Goal: Task Accomplishment & Management: Use online tool/utility

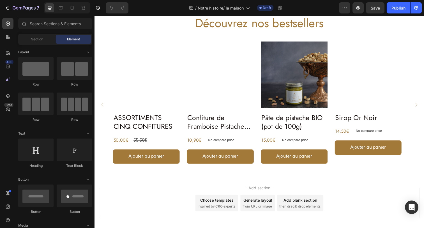
scroll to position [679, 0]
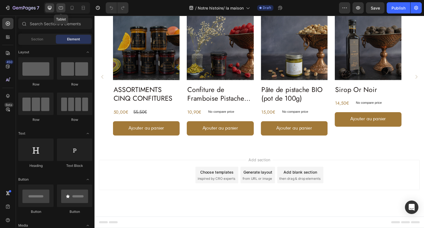
click at [61, 8] on icon at bounding box center [61, 8] width 6 height 6
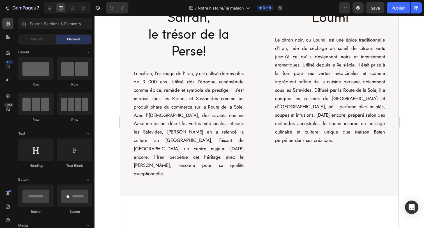
scroll to position [458, 0]
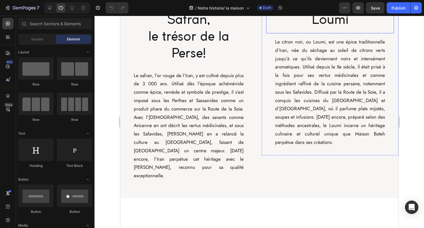
click at [317, 33] on h2 "Le Citron Noir ou Loumi" at bounding box center [330, 12] width 128 height 43
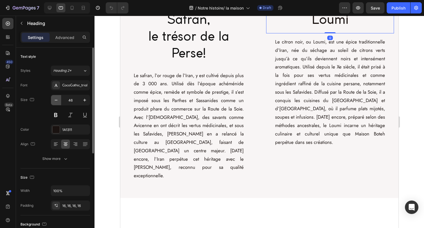
click at [56, 100] on icon "button" at bounding box center [56, 100] width 6 height 6
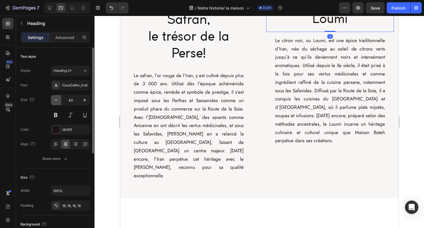
click at [56, 100] on icon "button" at bounding box center [56, 100] width 6 height 6
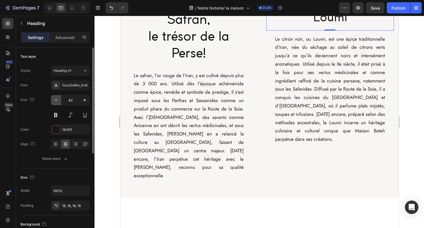
click at [56, 100] on icon "button" at bounding box center [56, 100] width 6 height 6
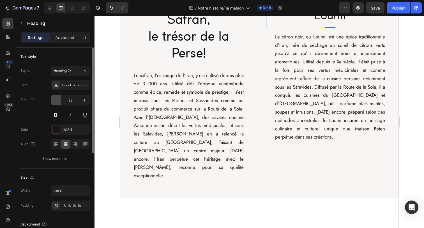
click at [56, 100] on icon "button" at bounding box center [56, 100] width 6 height 6
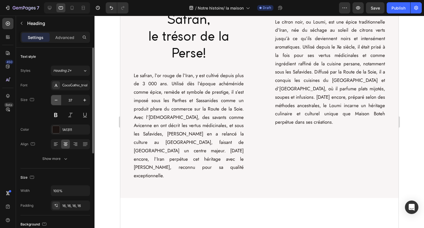
click at [56, 100] on icon "button" at bounding box center [56, 100] width 6 height 6
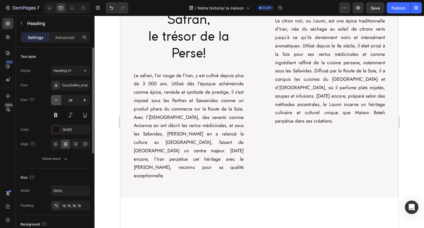
click at [56, 100] on icon "button" at bounding box center [56, 100] width 6 height 6
type input "32"
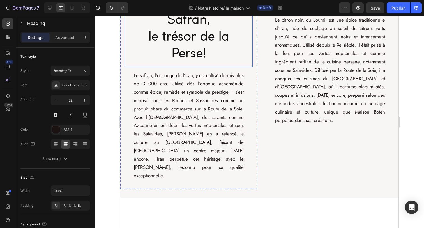
click at [159, 67] on h2 "L'Or Rouge: le Safran, le trésor de la Perse!" at bounding box center [189, 29] width 128 height 76
click at [293, 12] on h2 "Le Citron Noir ou Loumi" at bounding box center [330, 1] width 128 height 21
click at [157, 67] on h2 "L'Or Rouge: le Safran, le trésor de la Perse!" at bounding box center [189, 29] width 128 height 76
click at [57, 103] on button "button" at bounding box center [56, 100] width 10 height 10
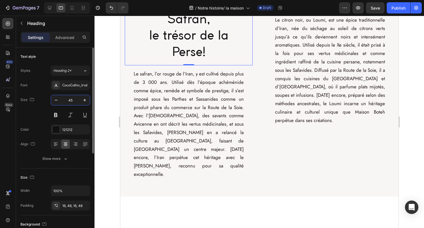
drag, startPoint x: 73, startPoint y: 101, endPoint x: 69, endPoint y: 101, distance: 3.9
click at [69, 101] on input "45" at bounding box center [70, 100] width 19 height 10
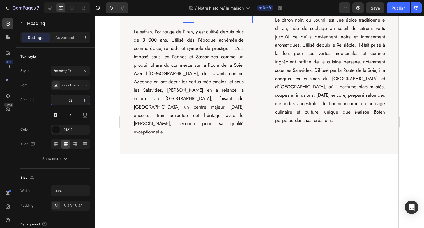
type input "32"
drag, startPoint x: 188, startPoint y: 123, endPoint x: 188, endPoint y: 117, distance: 6.2
click at [188, 23] on div "L'Or Rouge: le Safran, le trésor de la Perse! Heading 0" at bounding box center [189, 7] width 128 height 32
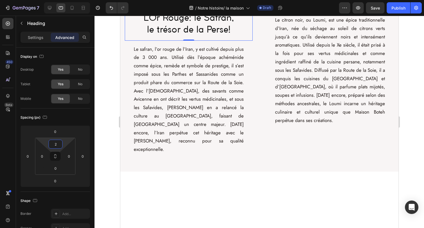
type input "0"
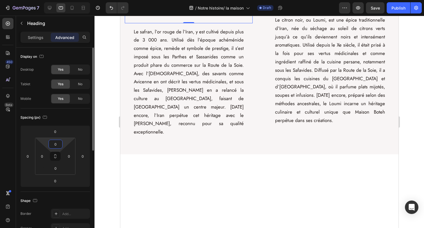
drag, startPoint x: 63, startPoint y: 138, endPoint x: 63, endPoint y: 146, distance: 7.6
click at [63, 0] on html "7 Version history / Notre histoire/ la maison Draft Preview Save Publish 450 Be…" at bounding box center [212, 0] width 424 height 0
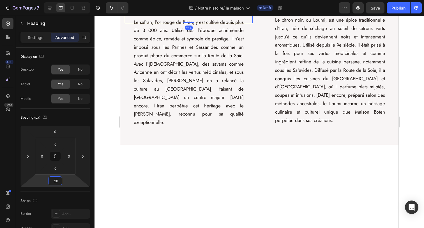
type input "-26"
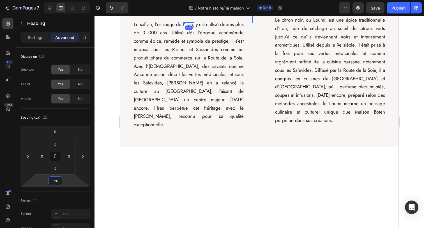
drag, startPoint x: 62, startPoint y: 176, endPoint x: 64, endPoint y: 179, distance: 4.0
click at [64, 0] on html "7 Version history / Notre histoire/ la maison Draft Preview Save Publish 450 Be…" at bounding box center [212, 0] width 424 height 0
click at [306, 124] on p "Le citron noir, ou Loumi, est une épice traditionnelle d’Iran, née du séchage a…" at bounding box center [330, 70] width 110 height 109
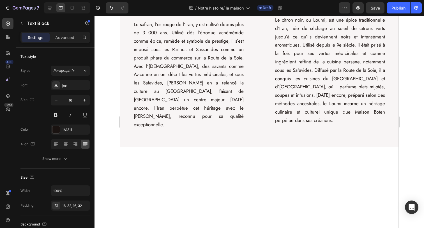
click at [346, 12] on h2 "Le Citron Noir ou Loumi" at bounding box center [330, 1] width 128 height 21
click at [62, 35] on p "Advanced" at bounding box center [64, 38] width 19 height 6
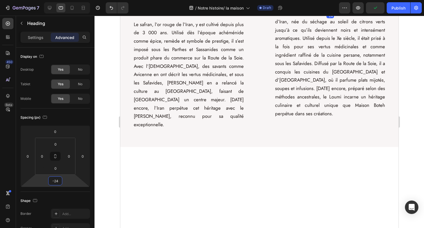
type input "-26"
drag, startPoint x: 66, startPoint y: 177, endPoint x: 65, endPoint y: 182, distance: 4.9
click at [65, 0] on html "7 Version history / Notre histoire/ la maison Draft Preview Publish 450 Beta Se…" at bounding box center [212, 0] width 424 height 0
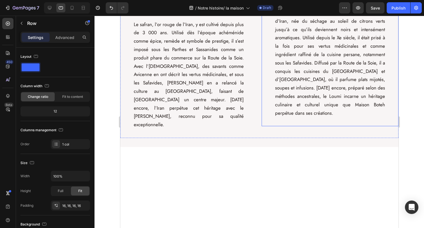
click at [262, 125] on div "Image Le Citron Noir ou Loumi Heading -26 Le citron noir, ou Loumi, est une épi…" at bounding box center [330, 56] width 137 height 140
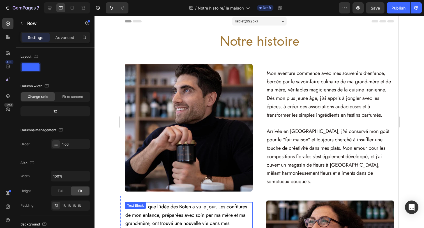
scroll to position [0, 0]
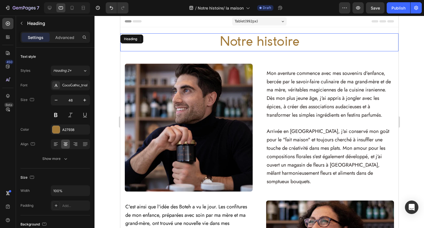
click at [246, 40] on h2 "Notre histoire" at bounding box center [259, 42] width 278 height 18
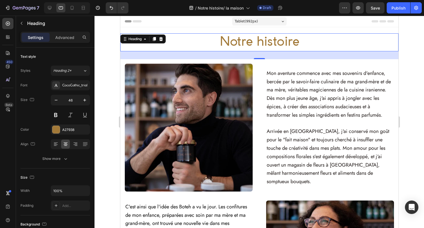
click at [112, 61] on div at bounding box center [260, 122] width 330 height 212
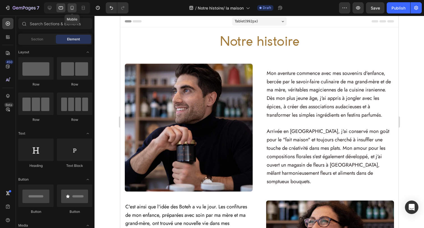
click at [72, 8] on icon at bounding box center [72, 8] width 6 height 6
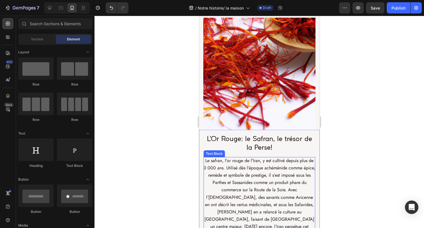
scroll to position [484, 0]
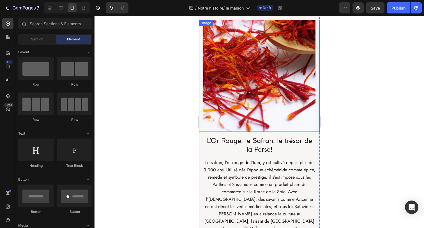
click at [251, 106] on img at bounding box center [259, 76] width 121 height 112
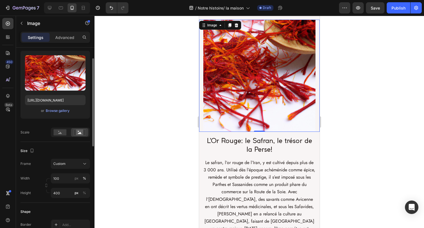
scroll to position [59, 0]
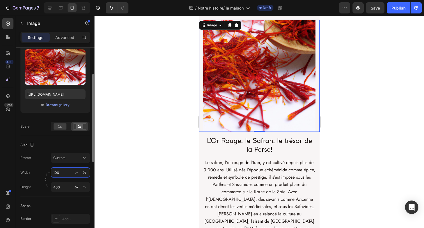
click at [54, 173] on input "100" at bounding box center [70, 173] width 39 height 10
drag, startPoint x: 60, startPoint y: 172, endPoint x: 33, endPoint y: 170, distance: 26.8
click at [36, 172] on div "Width 100 px %" at bounding box center [55, 173] width 70 height 10
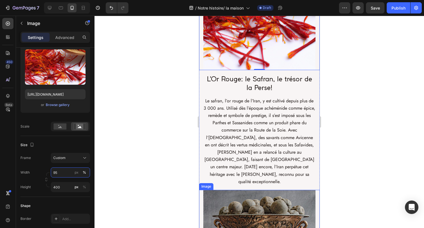
scroll to position [517, 0]
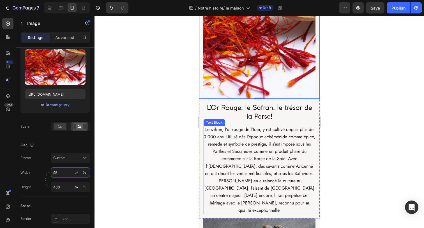
type input "95"
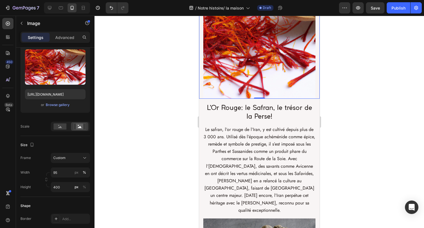
click at [193, 119] on div at bounding box center [260, 122] width 330 height 212
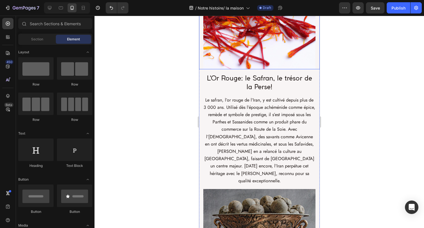
scroll to position [555, 0]
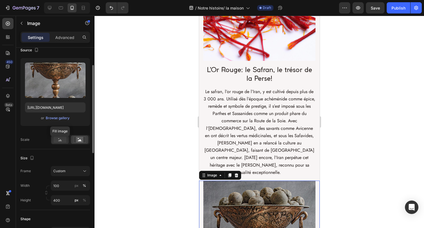
scroll to position [62, 0]
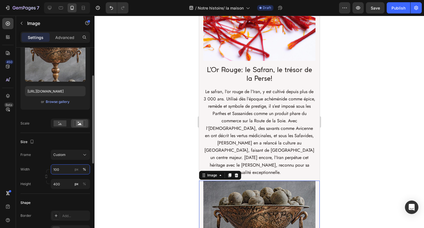
drag, startPoint x: 60, startPoint y: 171, endPoint x: 45, endPoint y: 171, distance: 15.4
click at [45, 171] on div "Width 100 px % Height 400 px %" at bounding box center [55, 176] width 70 height 25
type input "95"
click at [154, 167] on div at bounding box center [260, 122] width 330 height 212
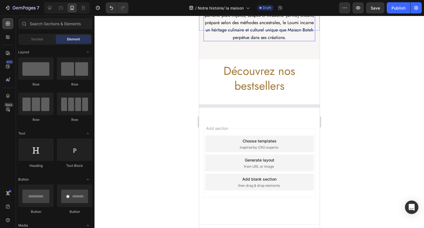
scroll to position [916, 0]
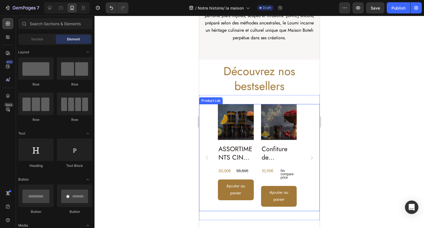
click at [210, 108] on div "Product Images ASSORTIMENTS CINQ CONFITURES Product Title 50,00€ Product Price …" at bounding box center [259, 157] width 121 height 107
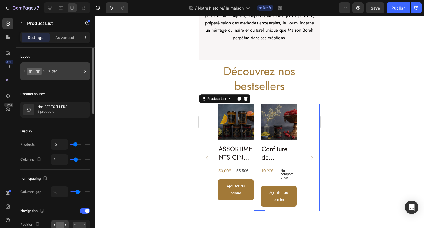
click at [58, 71] on div "Slider" at bounding box center [65, 71] width 34 height 13
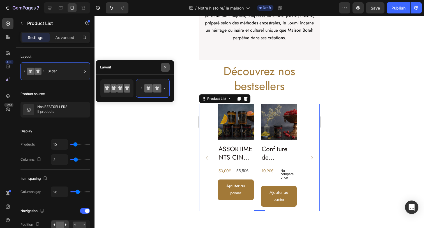
click at [163, 68] on icon "button" at bounding box center [165, 67] width 4 height 4
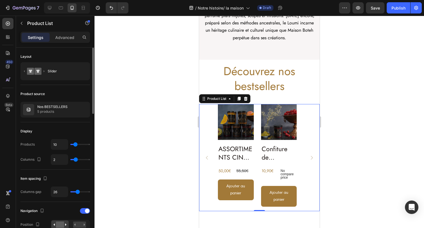
type input "1"
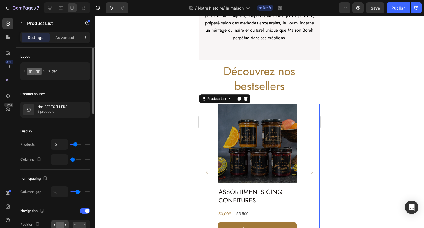
type input "1"
click at [72, 160] on input "range" at bounding box center [80, 159] width 20 height 1
click at [64, 7] on icon at bounding box center [61, 8] width 6 height 6
type input "3"
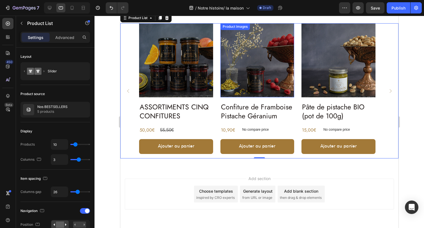
scroll to position [599, 0]
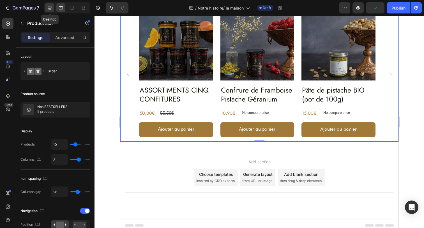
click at [48, 8] on icon at bounding box center [50, 8] width 4 height 4
type input "4"
type input "1200"
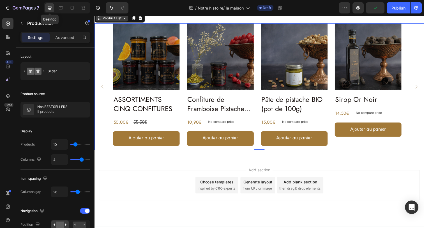
scroll to position [570, 0]
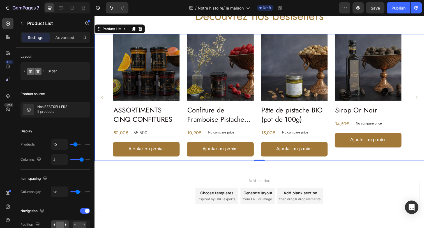
click at [103, 98] on icon "Carousel Back Arrow" at bounding box center [102, 99] width 5 height 5
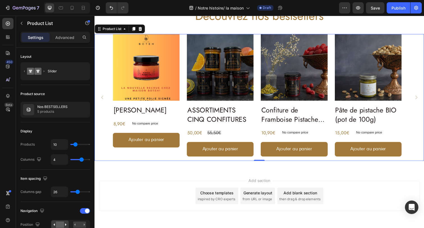
click at [103, 98] on icon "Carousel Back Arrow" at bounding box center [102, 99] width 5 height 5
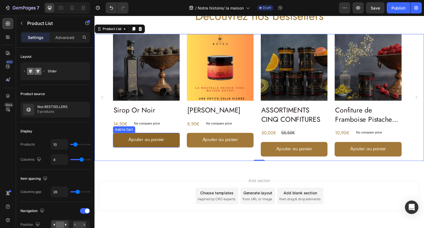
click at [264, 146] on button "Ajouter au panier" at bounding box center [298, 152] width 68 height 15
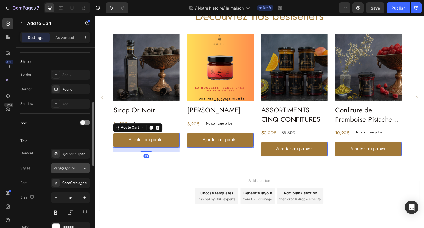
scroll to position [165, 0]
click at [75, 88] on div "Round" at bounding box center [70, 88] width 16 height 5
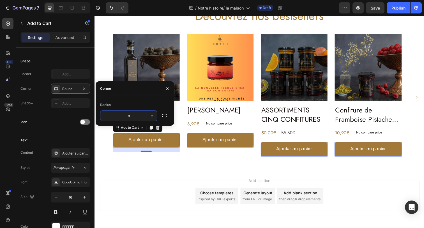
click at [143, 116] on input "8" at bounding box center [128, 116] width 57 height 10
click at [155, 116] on icon "button" at bounding box center [152, 116] width 6 height 6
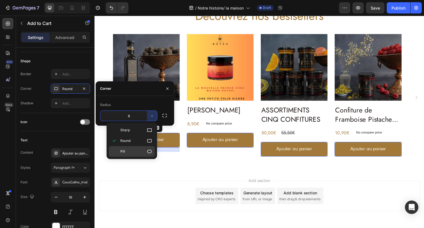
click at [139, 149] on p "Pill" at bounding box center [136, 152] width 32 height 6
type input "9999"
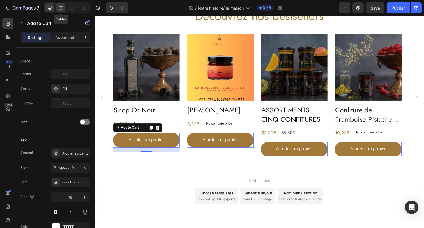
click at [61, 8] on icon at bounding box center [61, 8] width 6 height 6
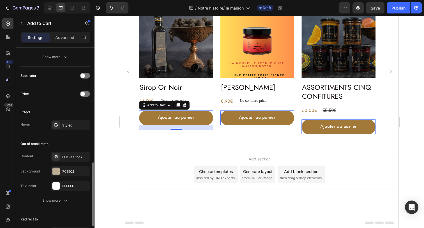
scroll to position [350, 0]
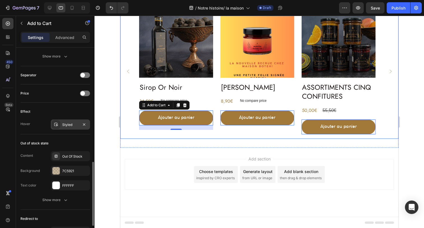
click at [83, 129] on div "Styled" at bounding box center [70, 125] width 39 height 10
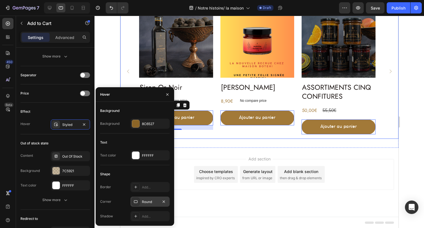
click at [144, 202] on div "Round" at bounding box center [150, 202] width 16 height 5
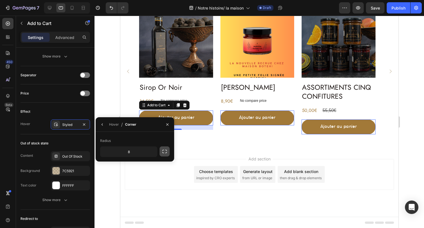
click at [164, 151] on icon "button" at bounding box center [165, 152] width 6 height 6
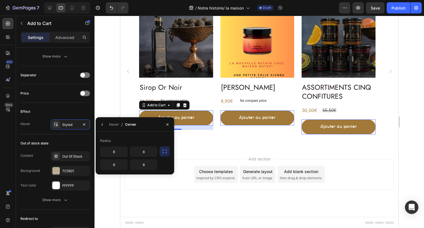
click at [164, 150] on icon "button" at bounding box center [165, 152] width 6 height 6
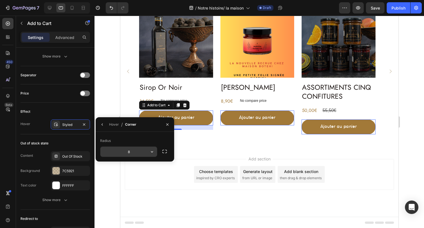
click at [0, 0] on input "8" at bounding box center [0, 0] width 0 height 0
click at [151, 151] on icon "button" at bounding box center [152, 152] width 6 height 6
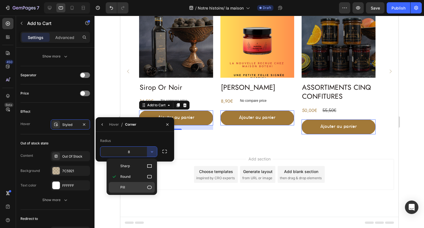
click at [139, 188] on p "Pill" at bounding box center [136, 188] width 32 height 6
type input "9999"
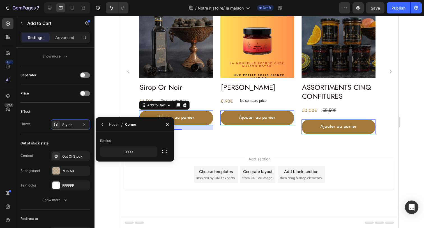
click at [186, 154] on div "Add section Choose templates inspired by CRO experts Generate layout from URL o…" at bounding box center [259, 182] width 278 height 69
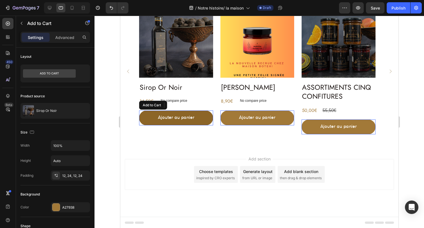
click at [301, 120] on button "Ajouter au panier" at bounding box center [338, 127] width 74 height 15
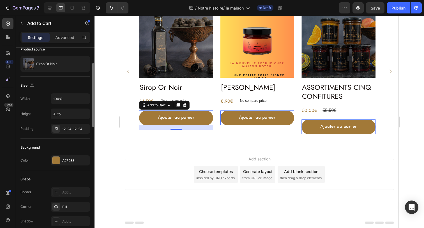
scroll to position [48, 0]
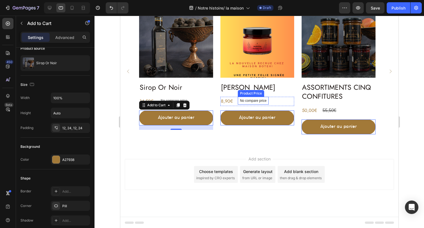
click at [25, 108] on p "No compare price" at bounding box center [11, 109] width 27 height 3
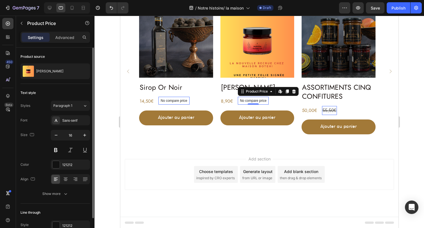
click at [25, 108] on p "No compare price" at bounding box center [11, 109] width 27 height 3
click at [64, 118] on div "Sans-serif" at bounding box center [75, 120] width 26 height 5
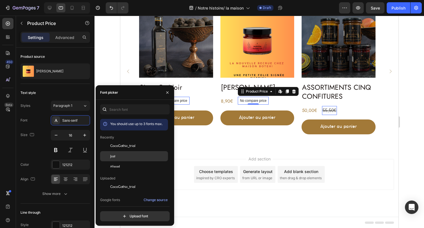
click at [111, 155] on span "Jost" at bounding box center [112, 156] width 5 height 5
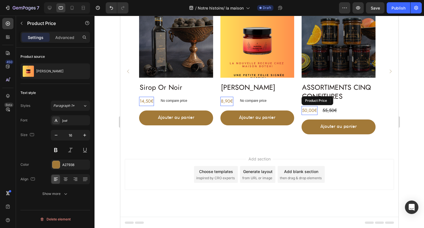
click at [307, 111] on div "50,00€" at bounding box center [309, 110] width 16 height 9
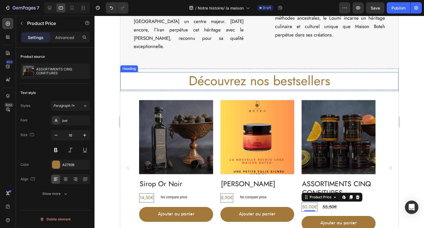
scroll to position [663, 0]
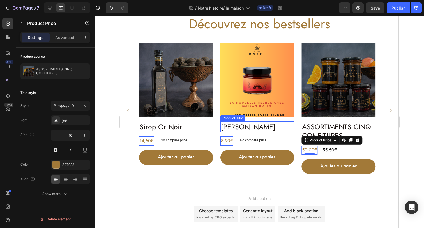
click at [301, 125] on h2 "[PERSON_NAME]" at bounding box center [338, 131] width 74 height 19
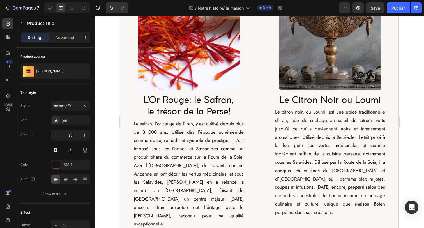
scroll to position [444, 0]
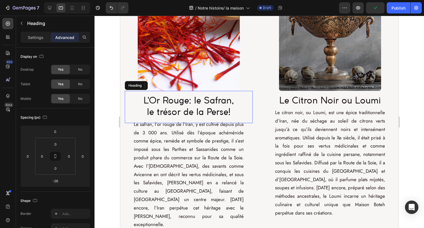
click at [191, 106] on h2 "L'Or Rouge: le Safran, le trésor de la Perse!" at bounding box center [189, 107] width 128 height 32
click at [38, 33] on div "Settings" at bounding box center [36, 37] width 28 height 9
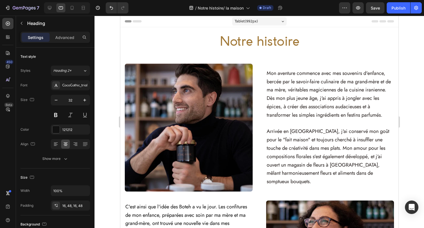
scroll to position [0, 0]
click at [82, 8] on icon at bounding box center [83, 7] width 2 height 1
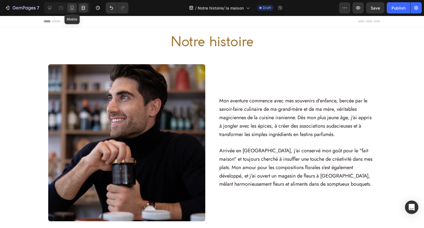
click at [70, 10] on icon at bounding box center [72, 8] width 6 height 6
type input "41"
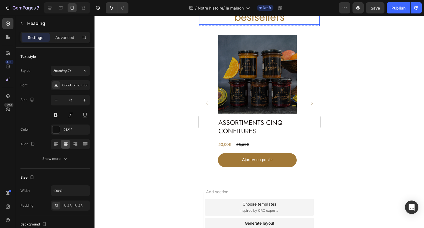
scroll to position [981, 0]
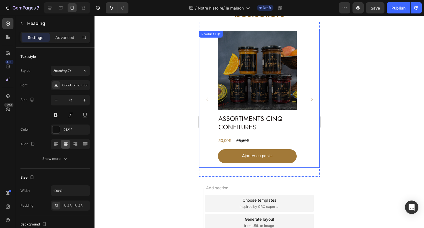
click at [207, 98] on icon "Carousel Back Arrow" at bounding box center [206, 99] width 5 height 5
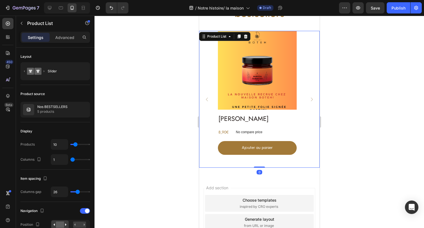
click at [207, 98] on icon "Carousel Back Arrow" at bounding box center [206, 99] width 5 height 5
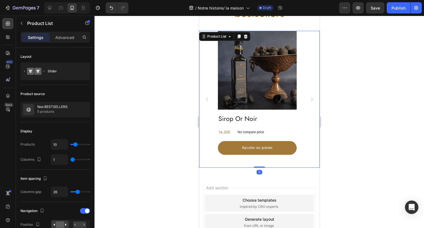
click at [207, 98] on icon "Carousel Back Arrow" at bounding box center [206, 99] width 5 height 5
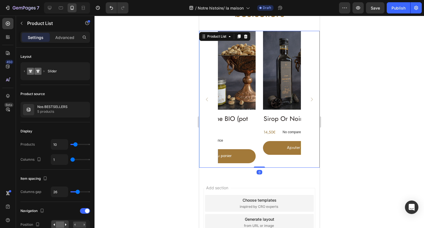
click at [207, 98] on icon "Carousel Back Arrow" at bounding box center [206, 99] width 5 height 5
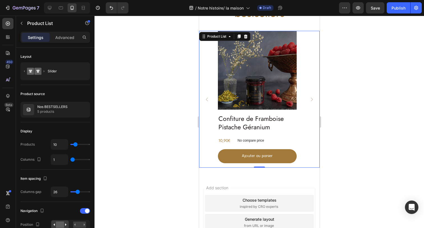
click at [207, 98] on icon "Carousel Back Arrow" at bounding box center [206, 99] width 5 height 5
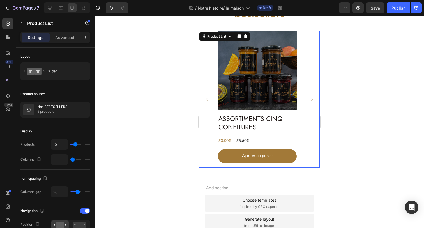
click at [207, 98] on icon "Carousel Back Arrow" at bounding box center [206, 99] width 5 height 5
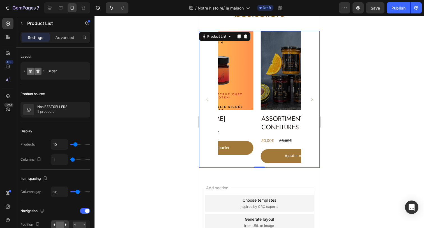
click at [207, 98] on icon "Carousel Back Arrow" at bounding box center [206, 99] width 5 height 5
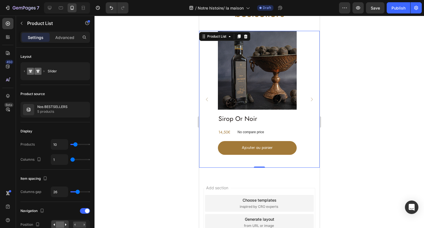
click at [207, 98] on icon "Carousel Back Arrow" at bounding box center [206, 99] width 5 height 5
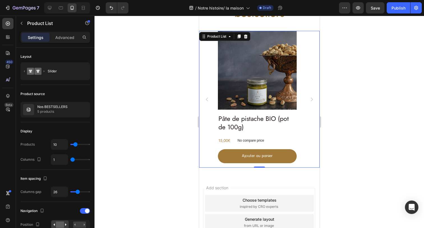
click at [207, 98] on icon "Carousel Back Arrow" at bounding box center [206, 99] width 5 height 5
